Goal: Task Accomplishment & Management: Manage account settings

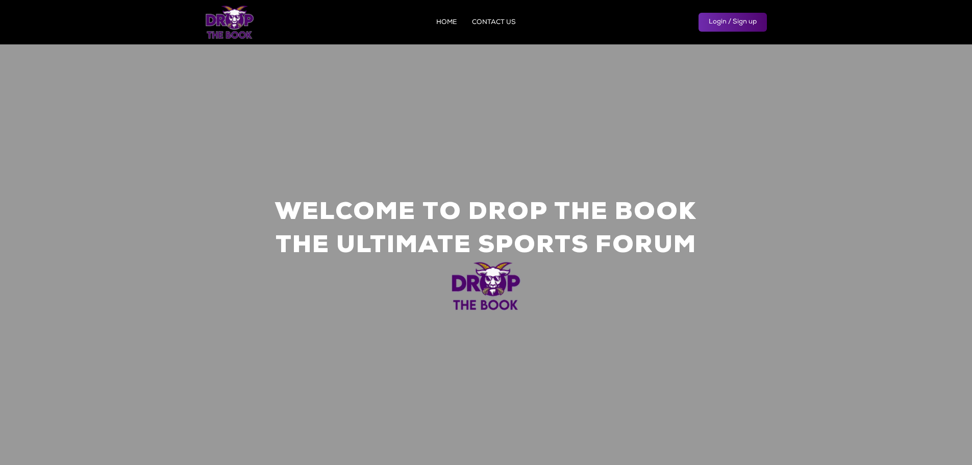
drag, startPoint x: 729, startPoint y: 24, endPoint x: 724, endPoint y: 32, distance: 9.2
click at [729, 24] on link "Login / Sign up" at bounding box center [733, 22] width 68 height 19
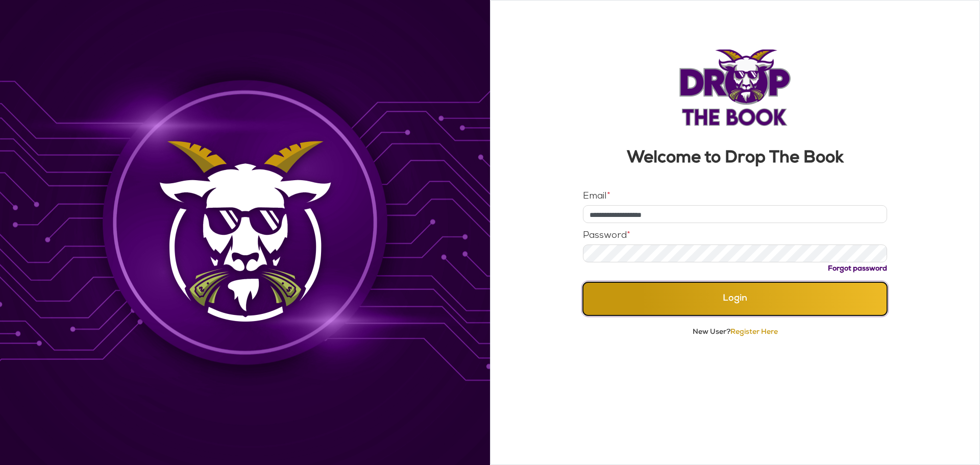
click at [730, 302] on button "Login" at bounding box center [735, 298] width 305 height 33
